Goal: Task Accomplishment & Management: Use online tool/utility

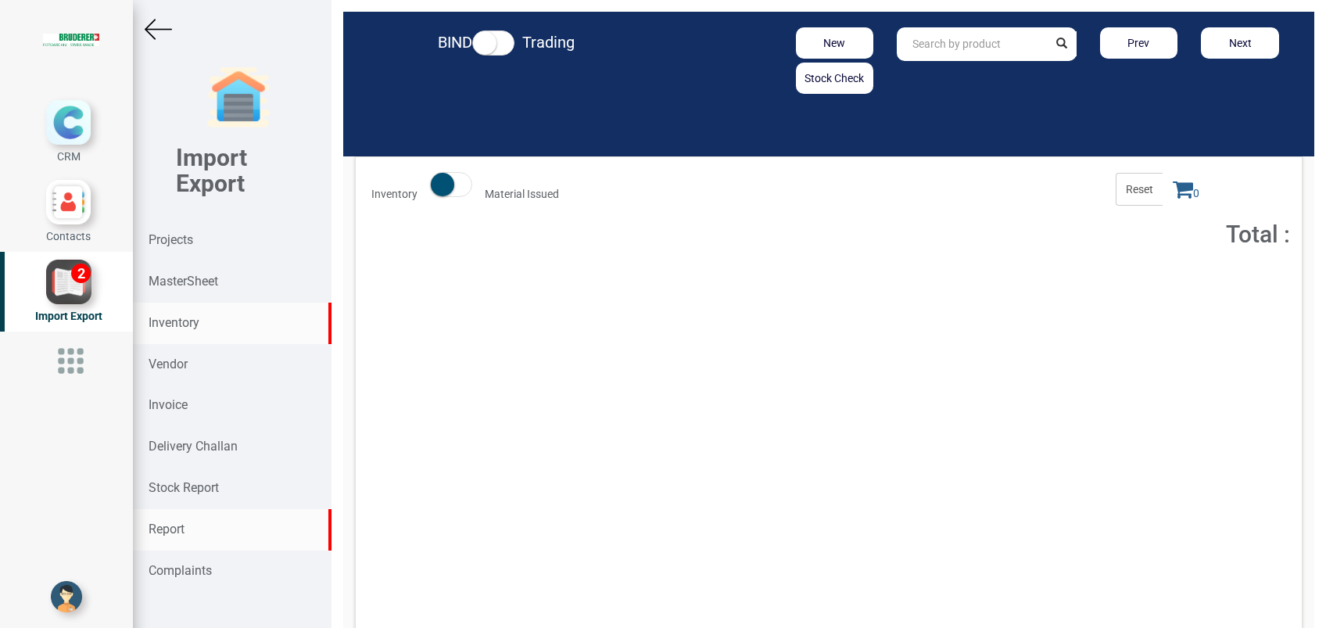
click at [176, 529] on strong "Report" at bounding box center [167, 529] width 36 height 15
select select
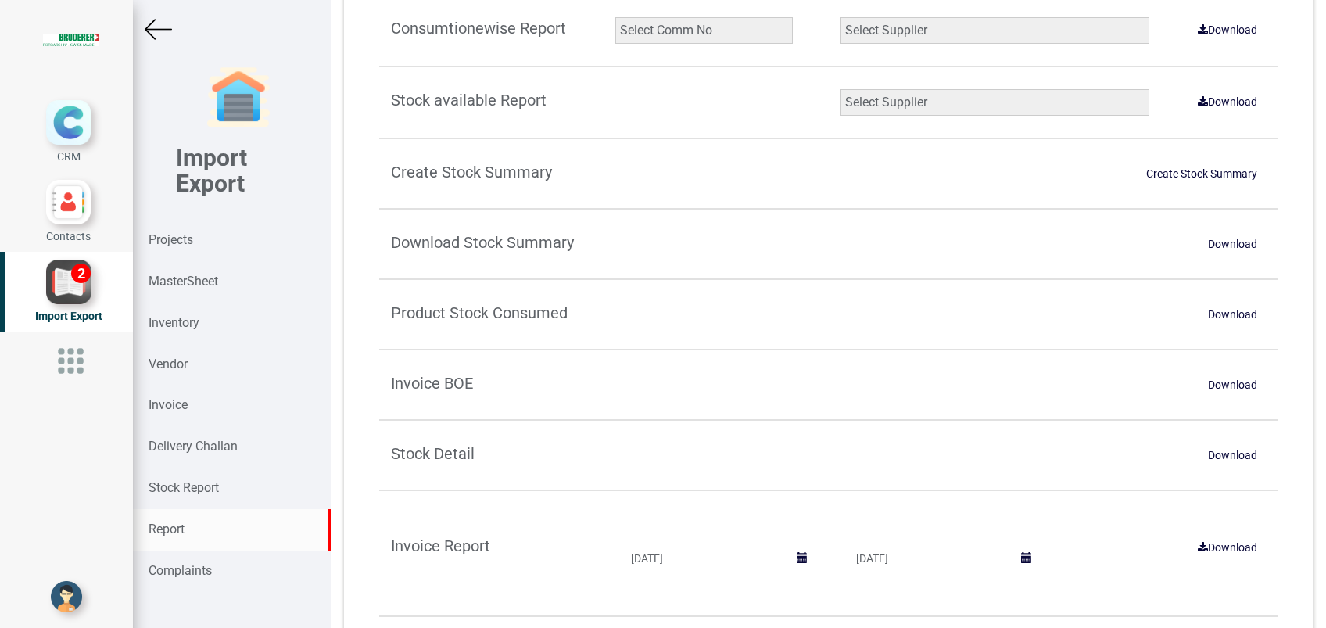
scroll to position [282, 0]
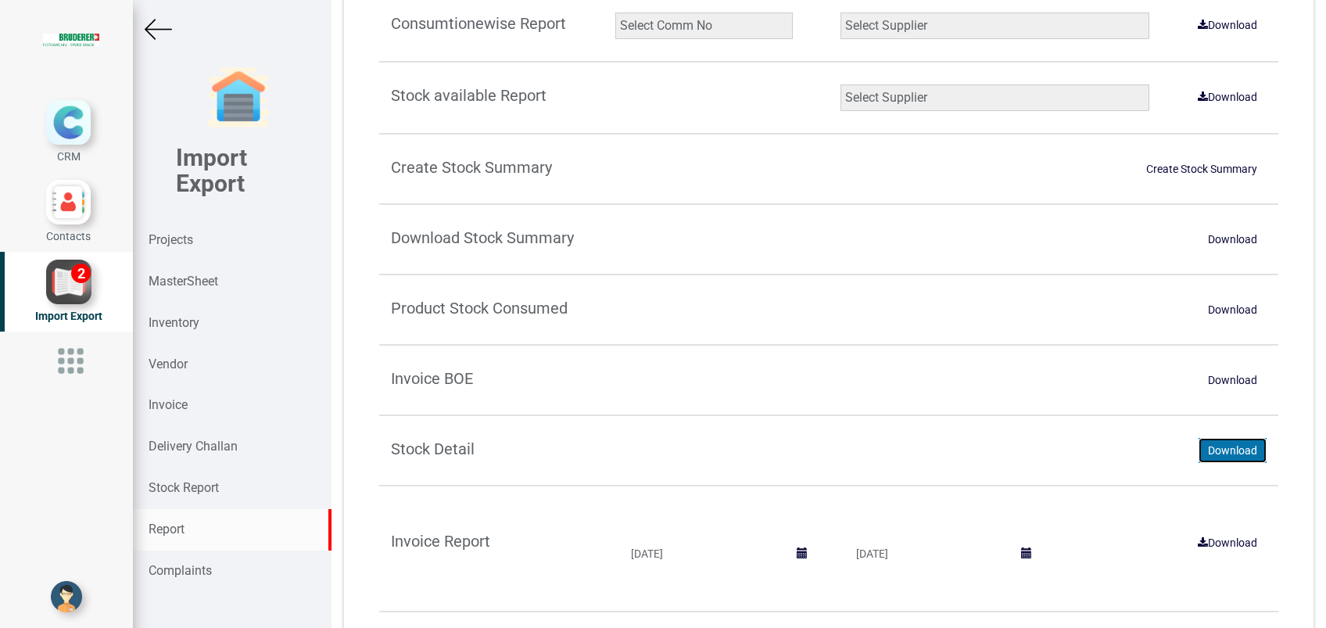
click at [1238, 449] on link "Download" at bounding box center [1233, 450] width 68 height 25
